Goal: Transaction & Acquisition: Purchase product/service

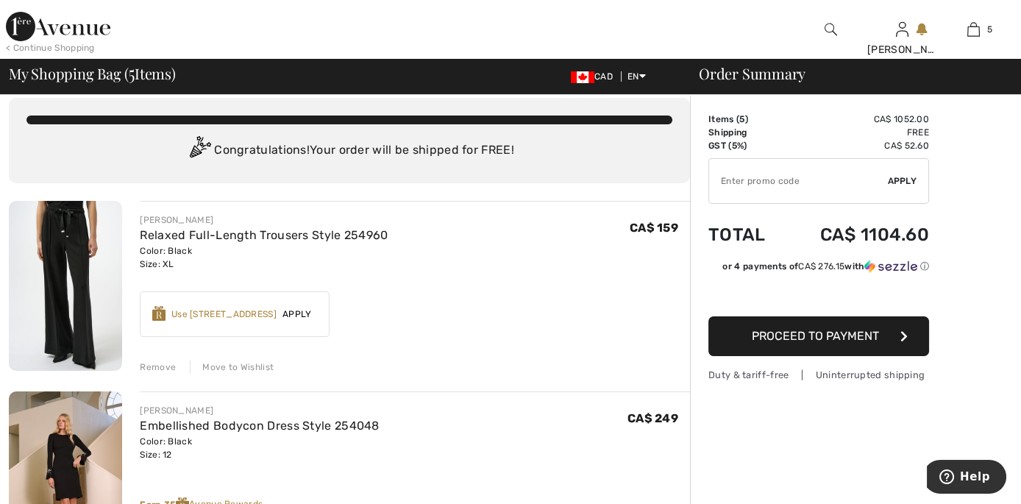
click at [243, 362] on div "Move to Wishlist" at bounding box center [232, 366] width 84 height 13
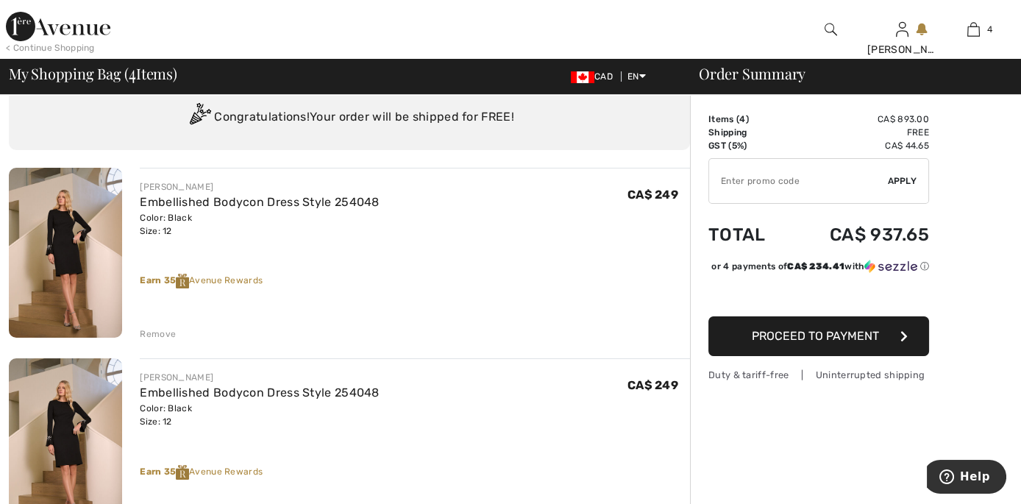
scroll to position [49, 0]
click at [163, 332] on div "Remove" at bounding box center [158, 332] width 36 height 13
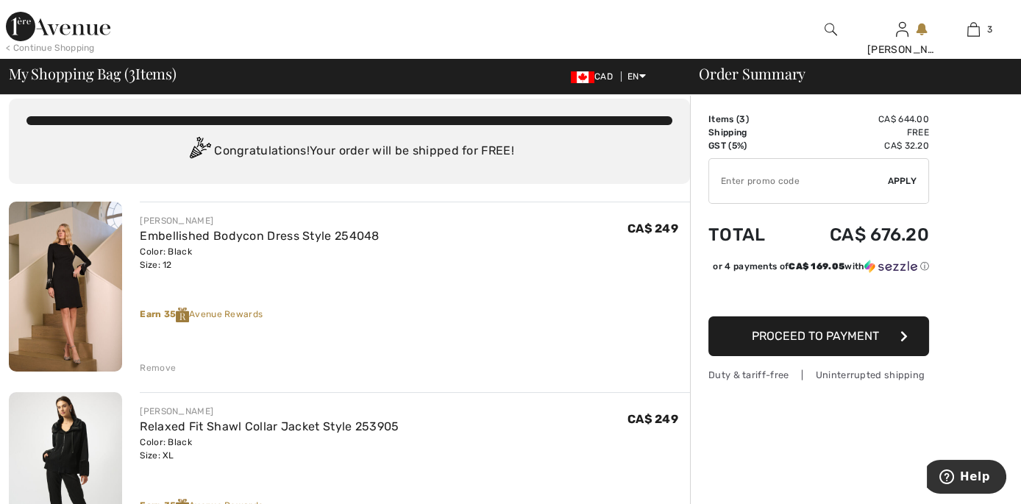
scroll to position [15, 0]
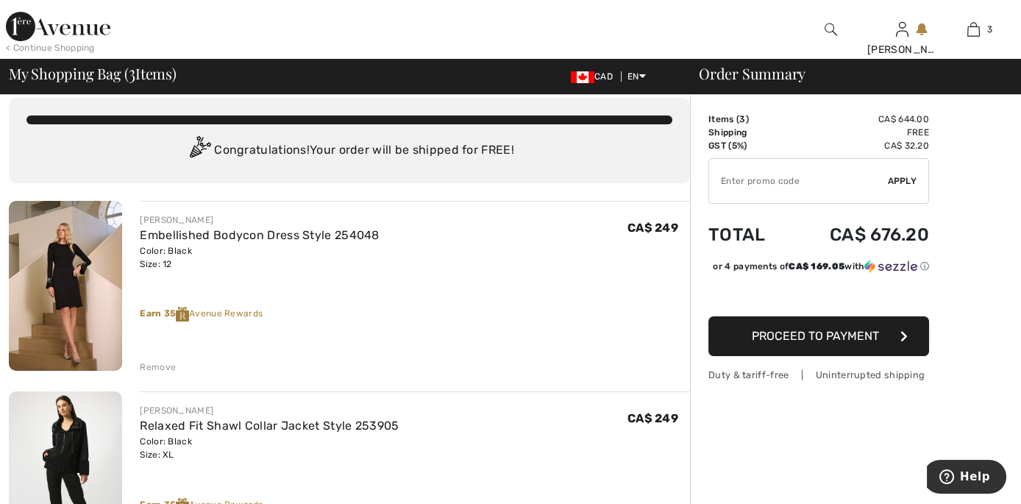
click at [156, 366] on div "Remove" at bounding box center [158, 366] width 36 height 13
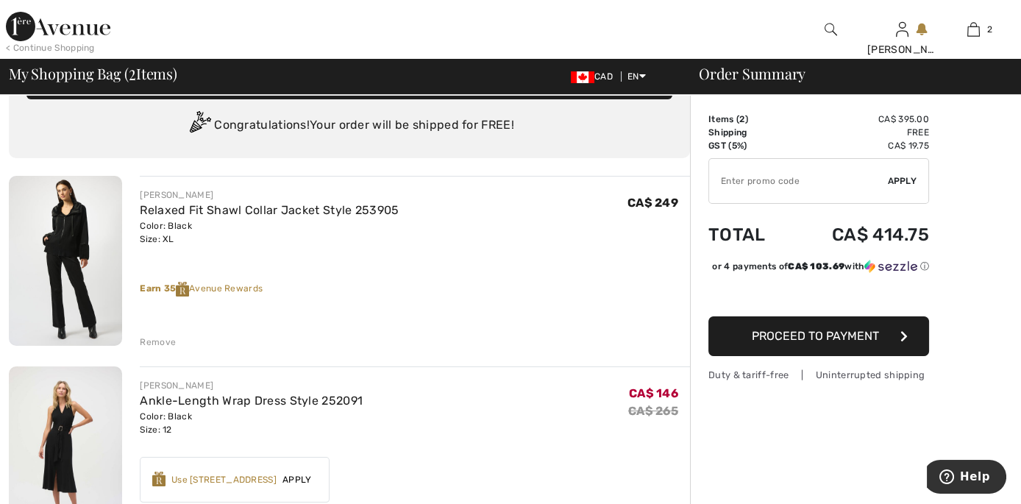
scroll to position [40, 0]
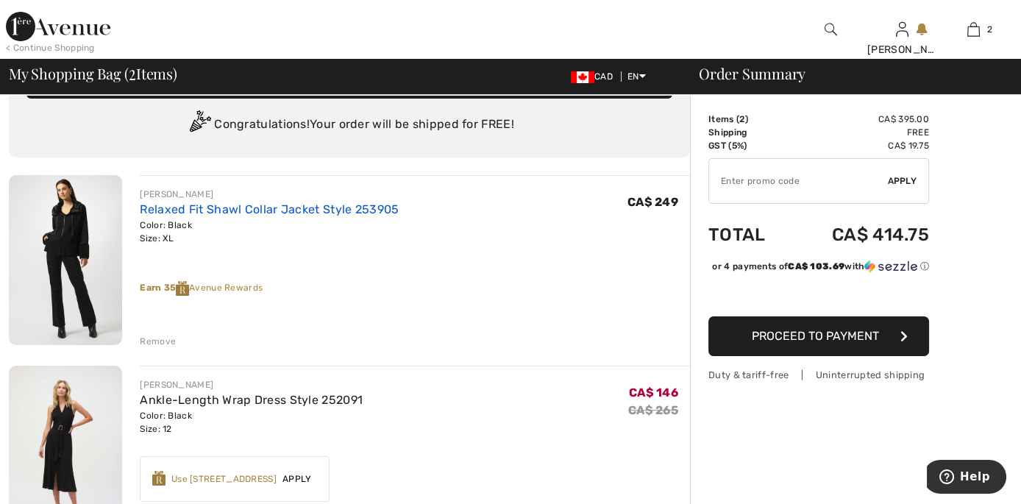
click at [365, 207] on link "Relaxed Fit Shawl Collar Jacket Style 253905" at bounding box center [269, 209] width 259 height 14
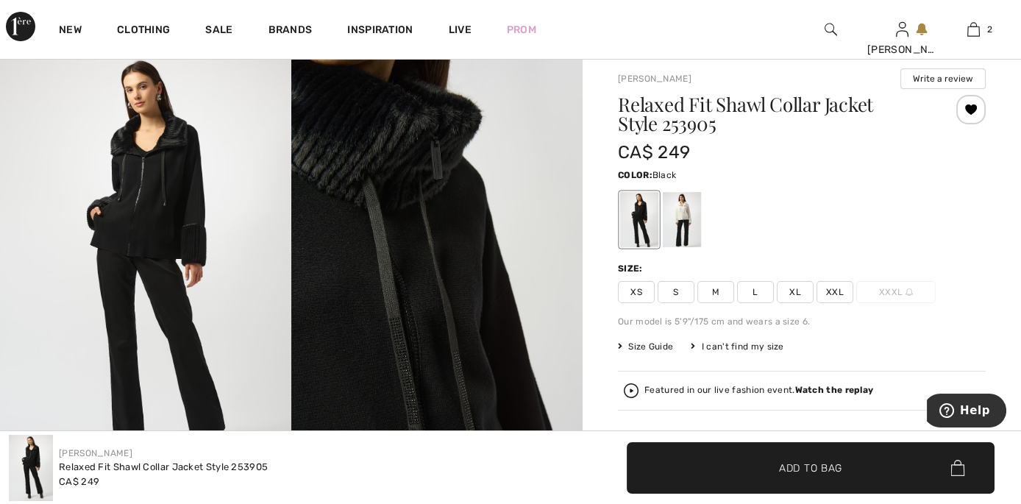
scroll to position [101, 0]
click at [760, 290] on span "L" at bounding box center [755, 292] width 37 height 22
click at [734, 469] on span "✔ Added to Bag Add to Bag" at bounding box center [811, 467] width 368 height 51
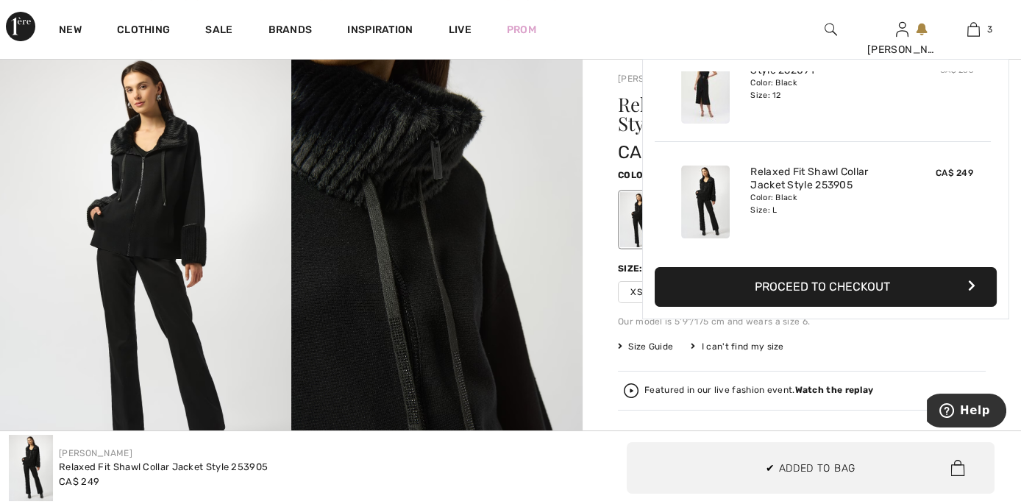
scroll to position [0, 0]
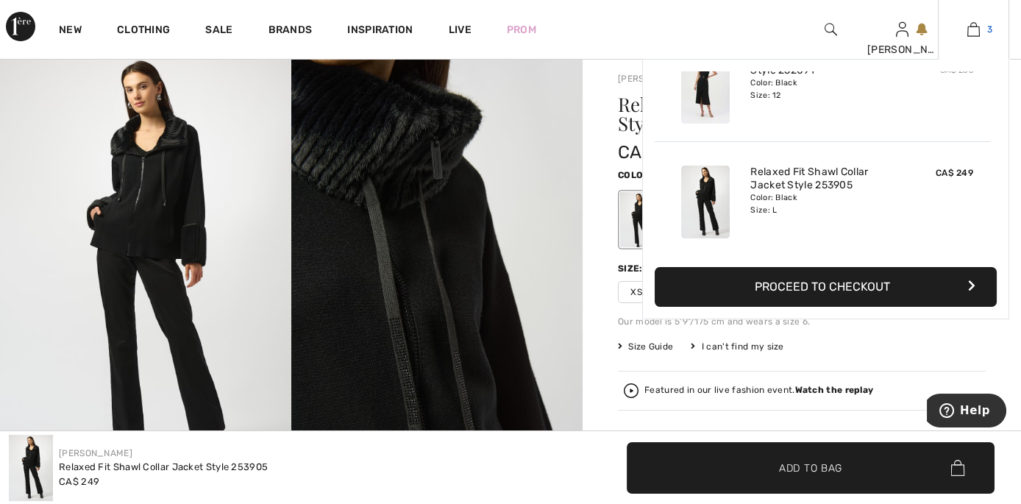
click at [988, 33] on span "3" at bounding box center [989, 29] width 5 height 13
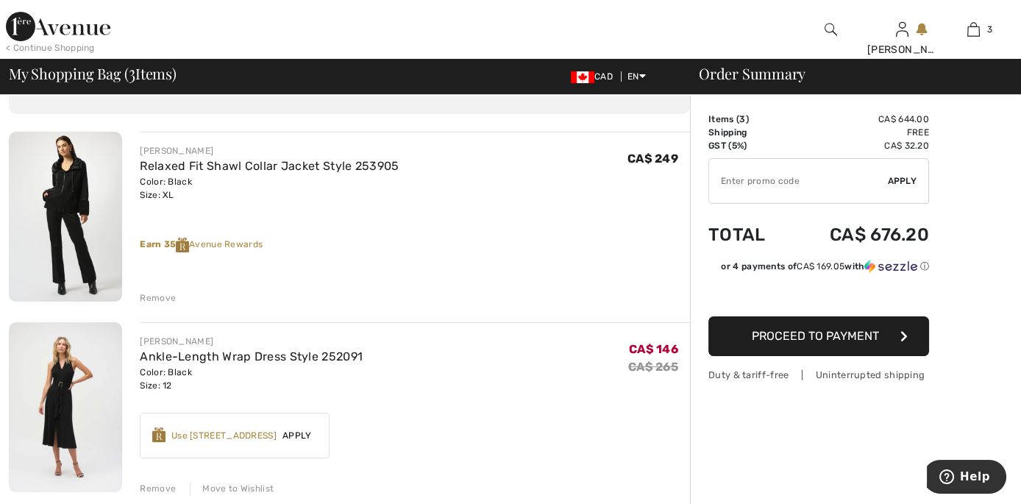
click at [156, 299] on div "Remove" at bounding box center [158, 297] width 36 height 13
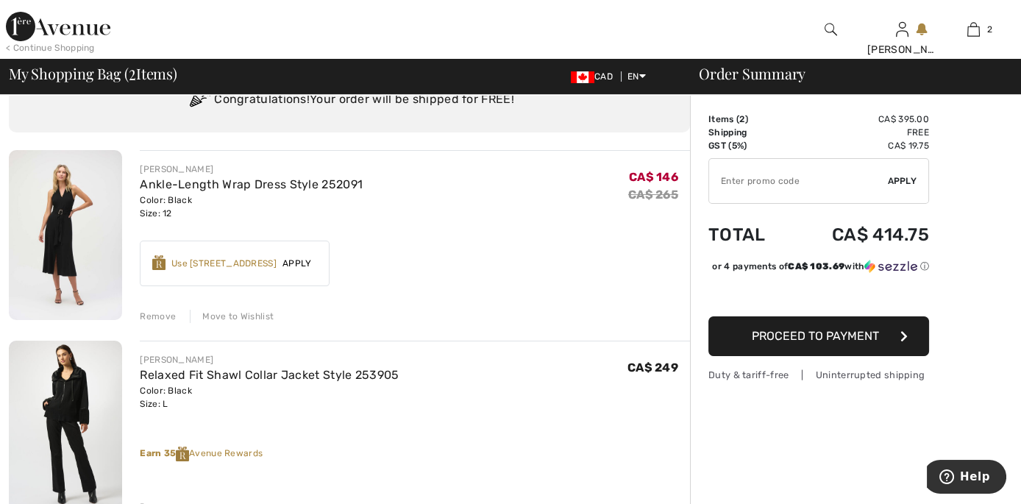
scroll to position [65, 0]
click at [233, 260] on div "Use 800 Avenue Rewards" at bounding box center [223, 263] width 105 height 13
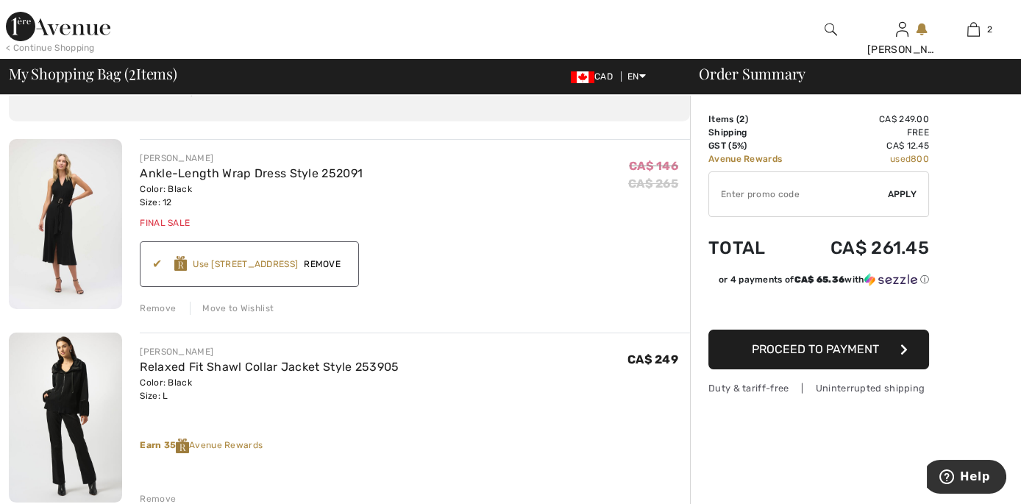
scroll to position [76, 0]
click at [804, 353] on span "Proceed to Payment" at bounding box center [815, 349] width 127 height 14
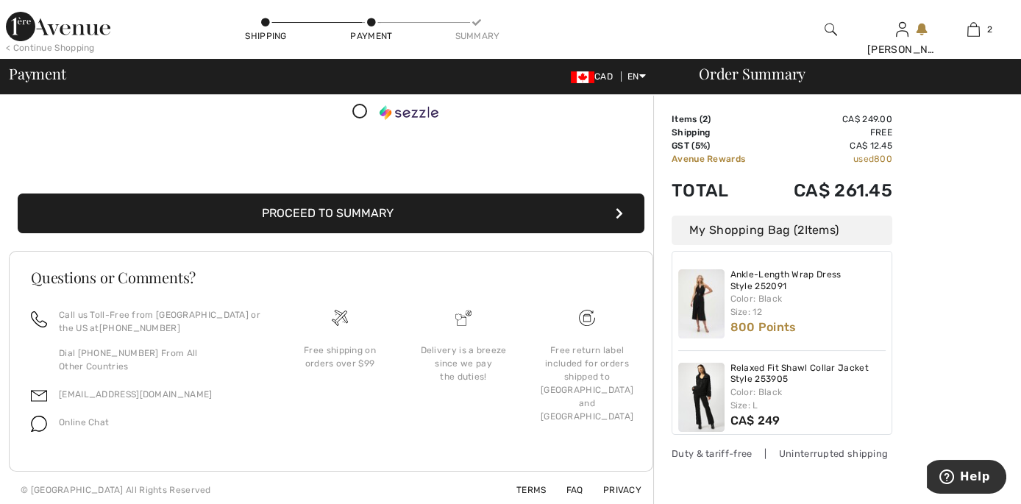
click at [454, 214] on button "Proceed to Summary" at bounding box center [331, 213] width 627 height 40
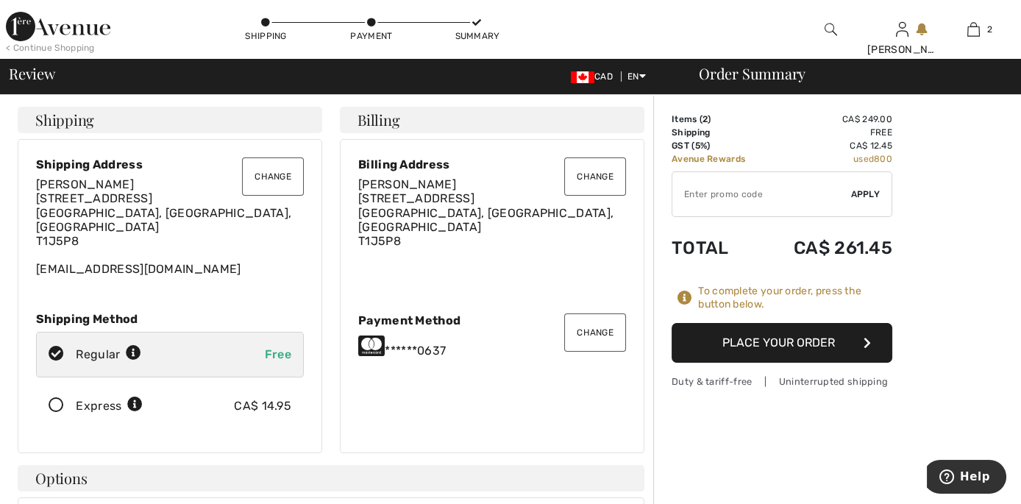
click at [720, 343] on button "Place Your Order" at bounding box center [781, 343] width 221 height 40
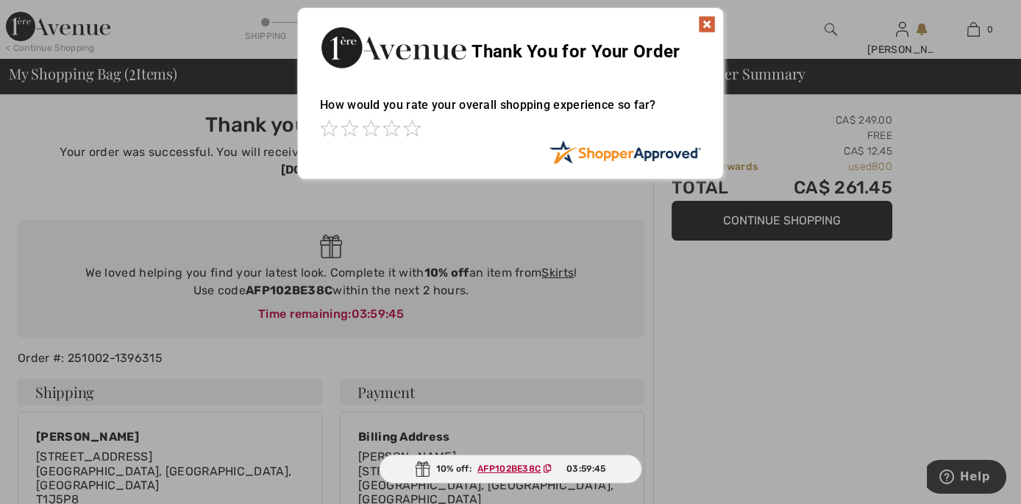
click at [704, 21] on img at bounding box center [707, 24] width 18 height 18
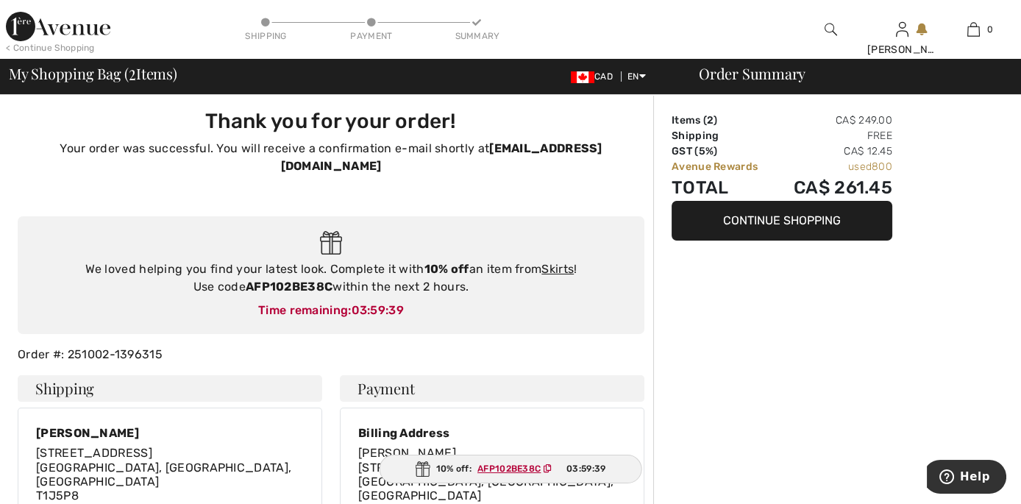
scroll to position [4, 0]
